Goal: Task Accomplishment & Management: Manage account settings

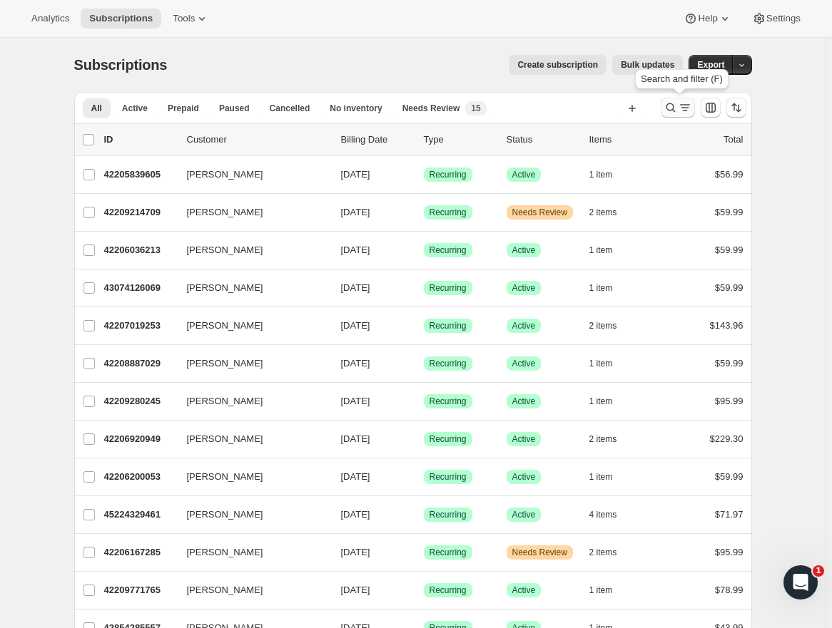
click at [680, 107] on icon "Search and filter results" at bounding box center [685, 108] width 14 height 14
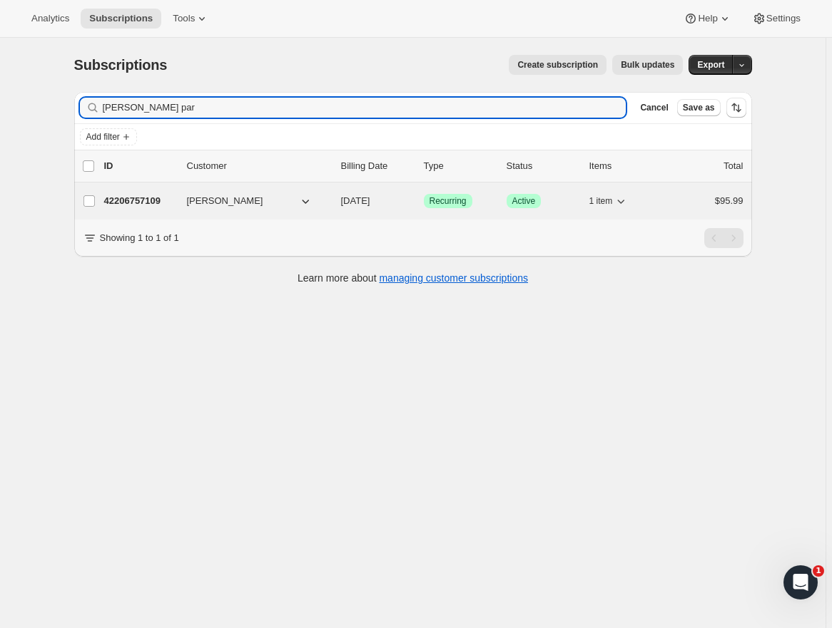
type input "[PERSON_NAME] par"
click at [318, 197] on button "[PERSON_NAME]" at bounding box center [249, 201] width 143 height 23
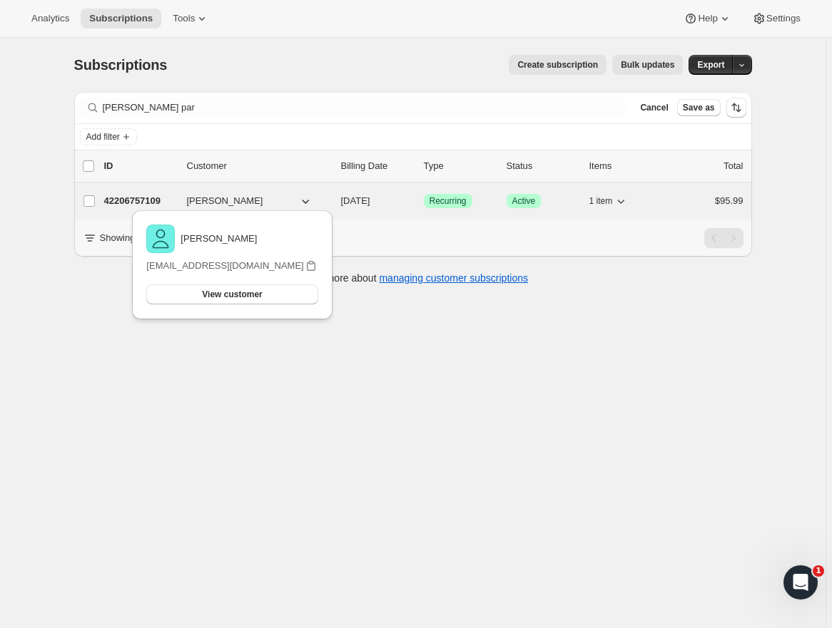
click at [162, 196] on p "42206757109" at bounding box center [139, 201] width 71 height 14
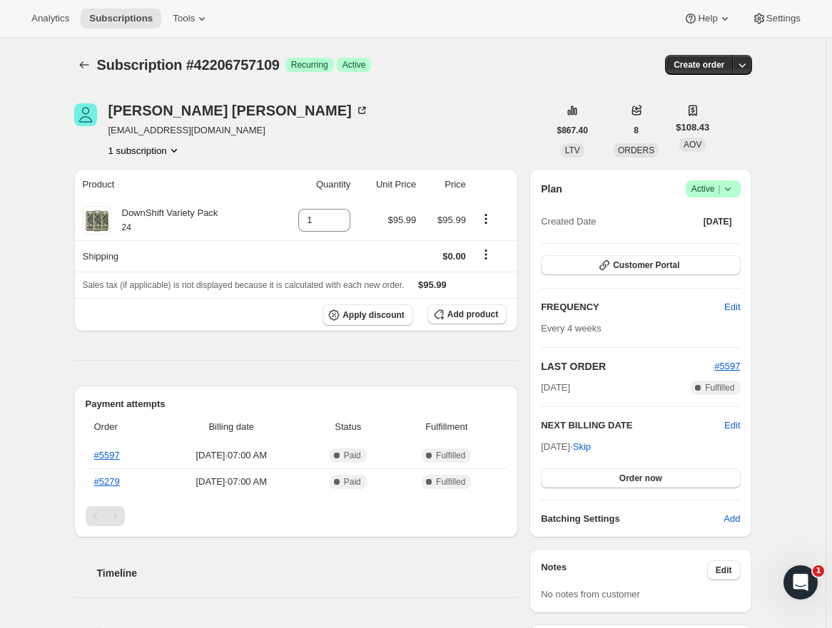
click at [734, 190] on icon at bounding box center [727, 189] width 14 height 14
click at [710, 217] on span "Pause subscription" at bounding box center [715, 216] width 78 height 11
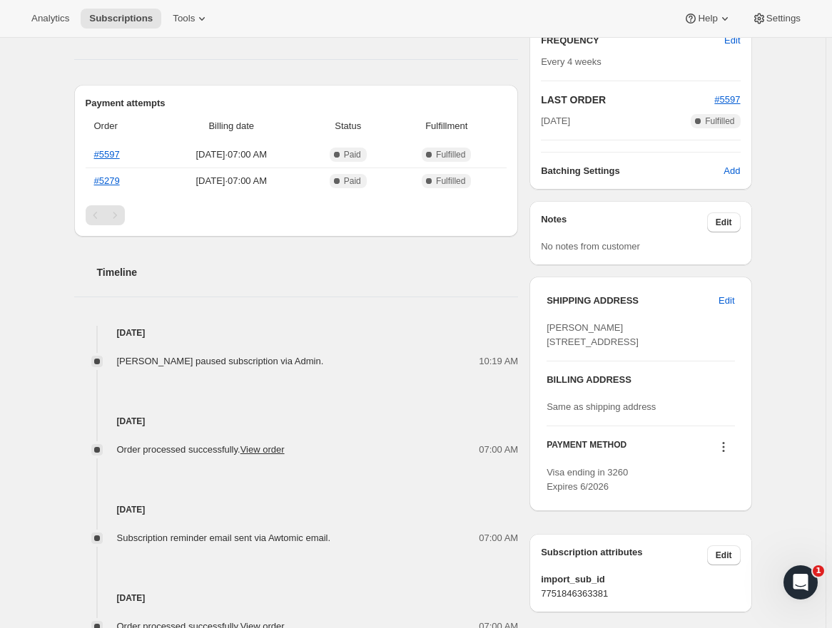
scroll to position [326, 0]
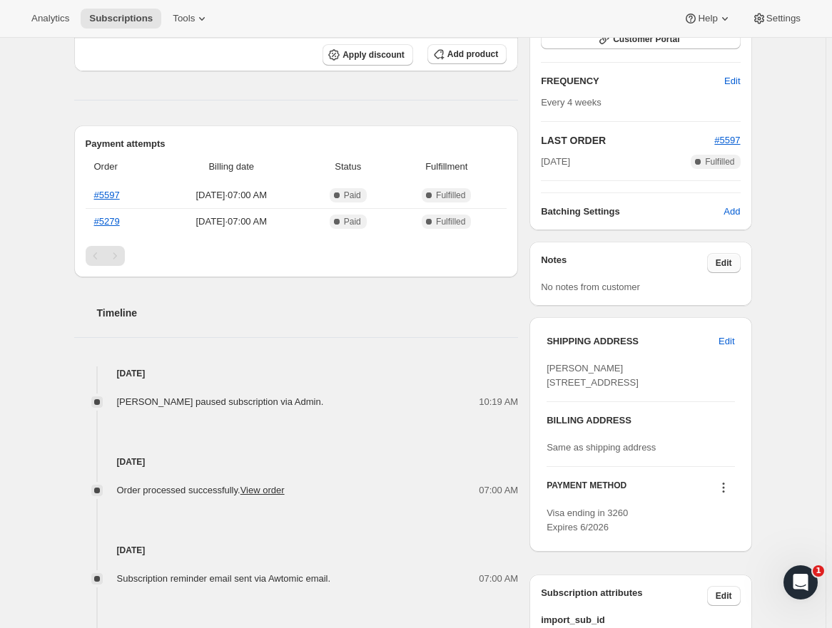
click at [731, 262] on span "Edit" at bounding box center [723, 262] width 16 height 11
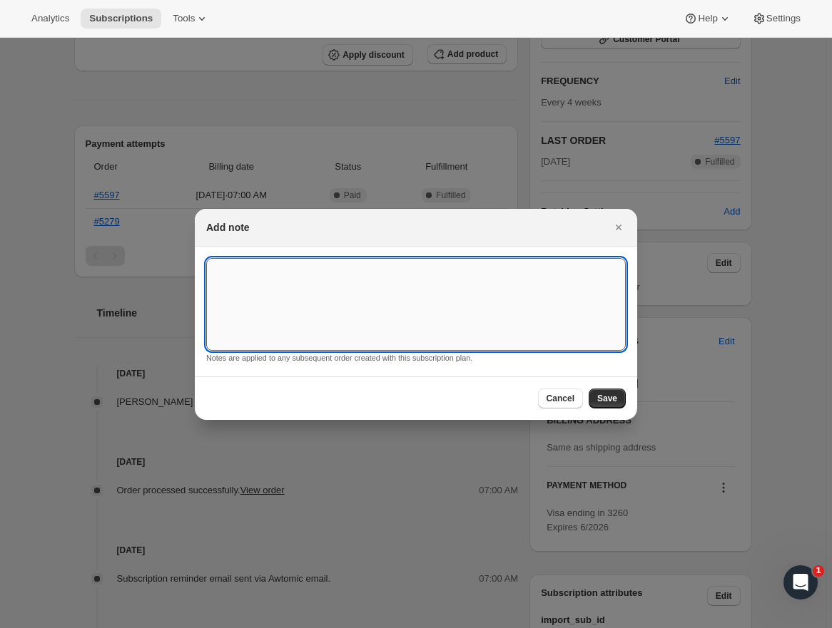
click at [447, 290] on textarea ":rf0:" at bounding box center [415, 304] width 419 height 93
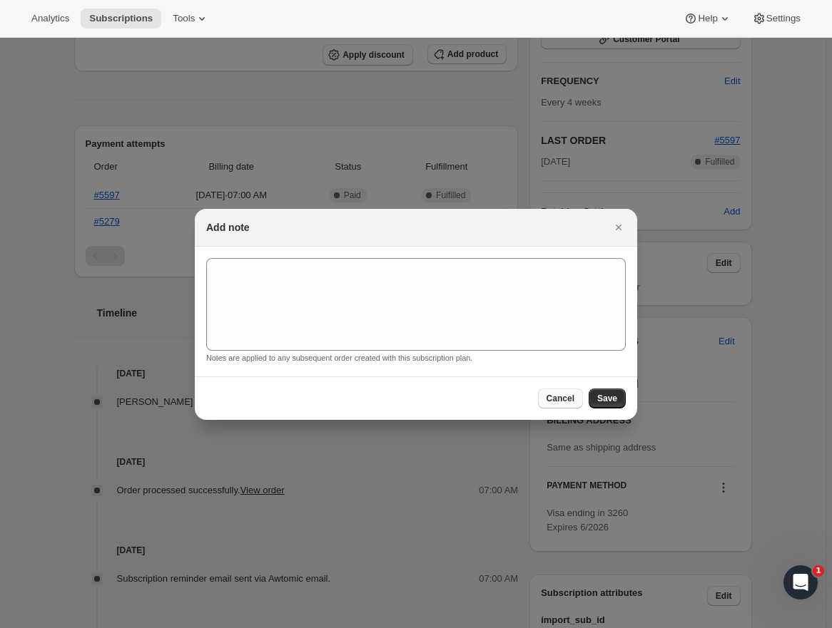
click at [567, 399] on span "Cancel" at bounding box center [560, 398] width 28 height 11
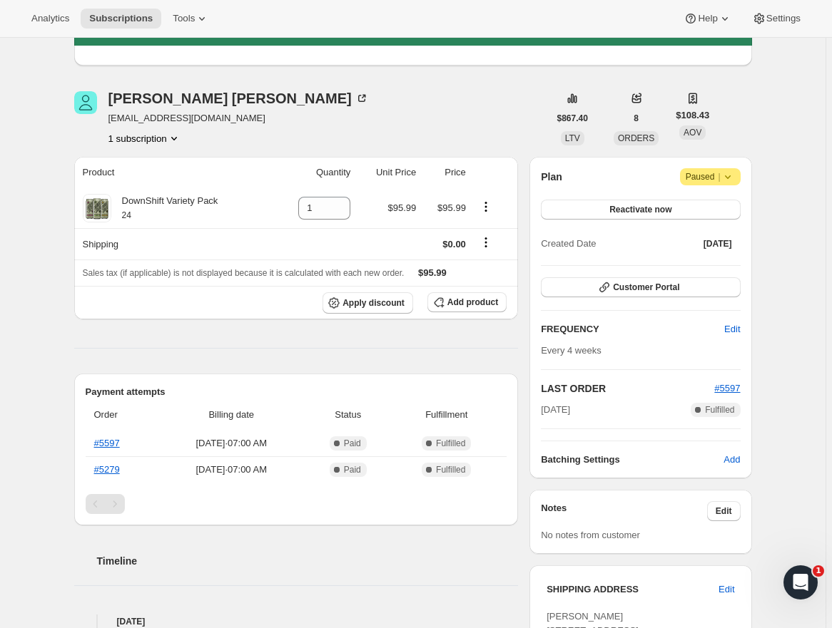
scroll to position [171, 0]
